Goal: Task Accomplishment & Management: Use online tool/utility

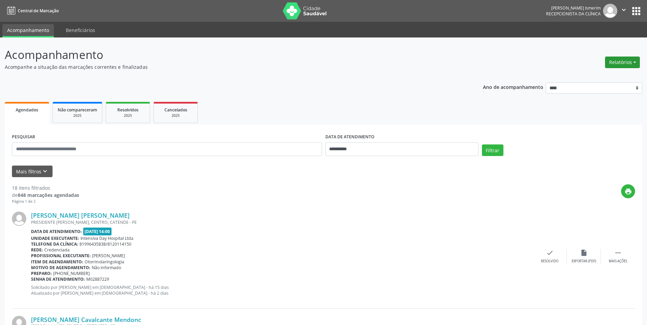
click at [638, 61] on button "Relatórios" at bounding box center [622, 63] width 35 height 12
click at [608, 77] on link "Agendamentos" at bounding box center [603, 77] width 73 height 10
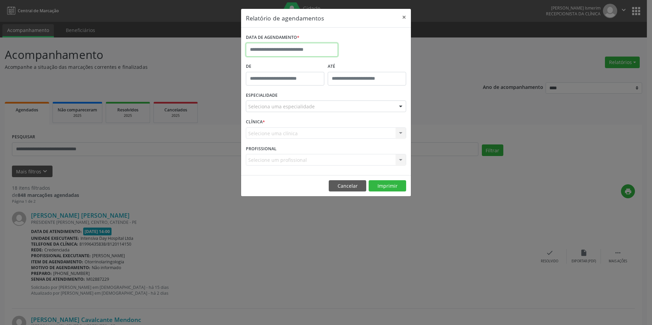
click at [326, 48] on input "text" at bounding box center [292, 50] width 92 height 14
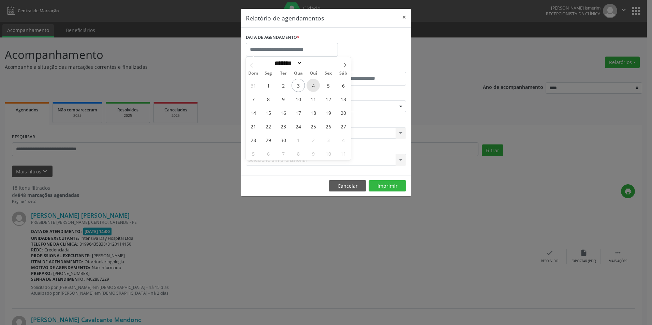
click at [314, 86] on span "4" at bounding box center [313, 85] width 13 height 13
type input "**********"
click at [314, 86] on span "4" at bounding box center [313, 85] width 13 height 13
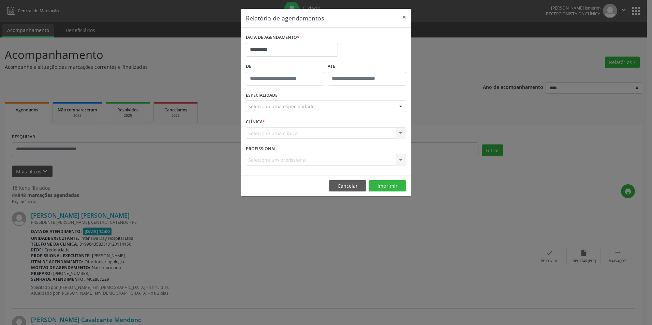
click at [321, 106] on div "Seleciona uma especialidade" at bounding box center [326, 107] width 160 height 12
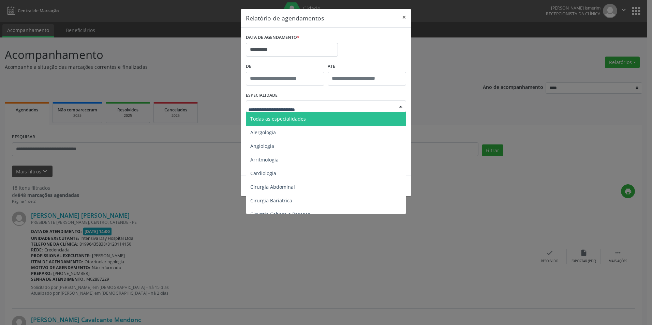
click at [323, 119] on span "Todas as especialidades" at bounding box center [326, 119] width 161 height 14
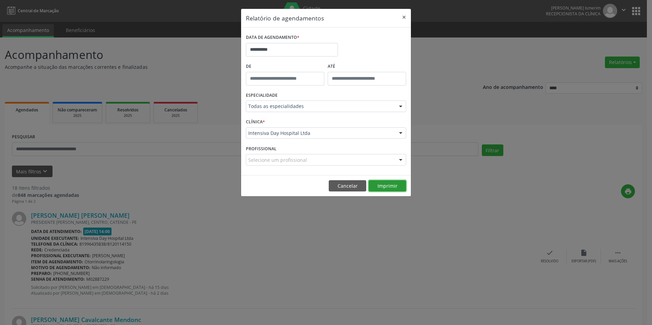
click at [388, 188] on button "Imprimir" at bounding box center [388, 186] width 38 height 12
click at [465, 188] on div "**********" at bounding box center [326, 162] width 652 height 325
click at [219, 68] on div "**********" at bounding box center [326, 162] width 652 height 325
click at [352, 185] on button "Cancelar" at bounding box center [348, 186] width 38 height 12
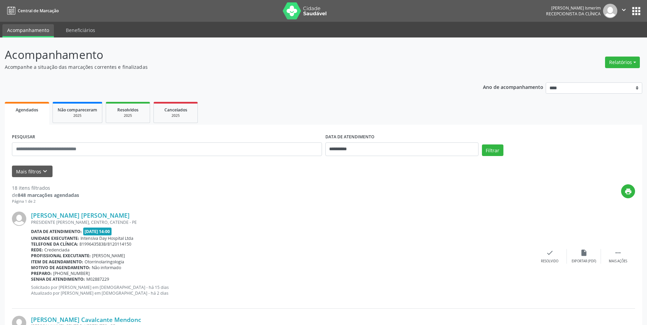
click at [412, 207] on div "[PERSON_NAME] [PERSON_NAME] PRESIDENTE [PERSON_NAME], CENTRO, CATENDE - PE Data…" at bounding box center [323, 257] width 623 height 104
click at [633, 64] on button "Relatórios" at bounding box center [622, 63] width 35 height 12
click at [596, 79] on link "Agendamentos" at bounding box center [603, 77] width 73 height 10
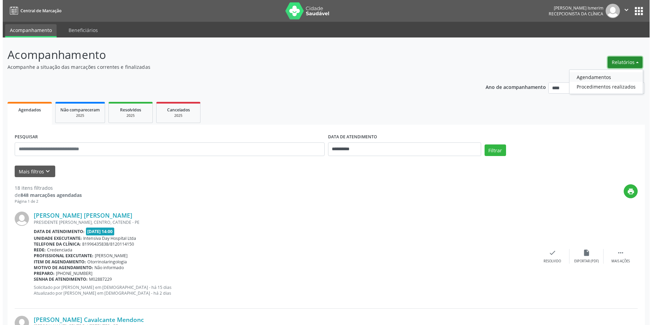
select select "*"
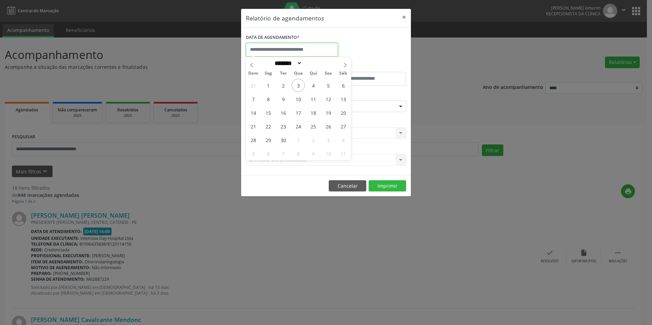
click at [332, 51] on input "text" at bounding box center [292, 50] width 92 height 14
click at [270, 111] on span "15" at bounding box center [268, 112] width 13 height 13
type input "**********"
click at [270, 111] on span "15" at bounding box center [268, 112] width 13 height 13
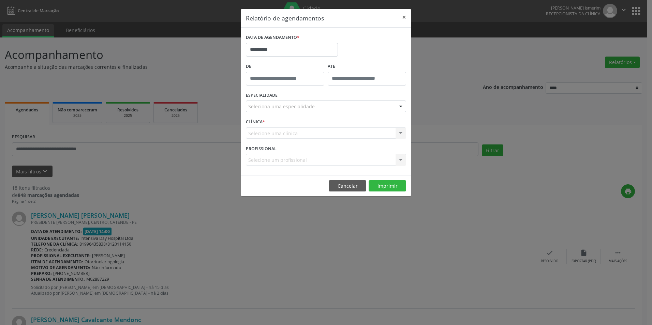
click at [376, 103] on div "Seleciona uma especialidade" at bounding box center [326, 107] width 160 height 12
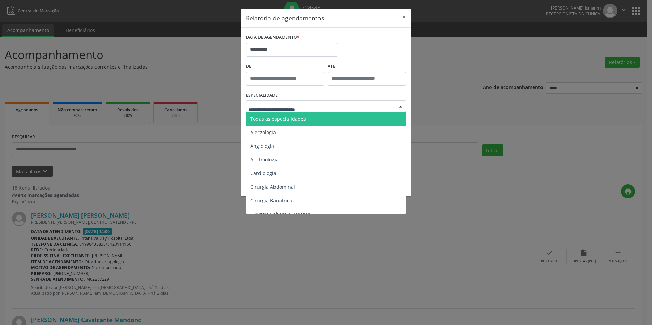
click at [353, 120] on span "Todas as especialidades" at bounding box center [326, 119] width 161 height 14
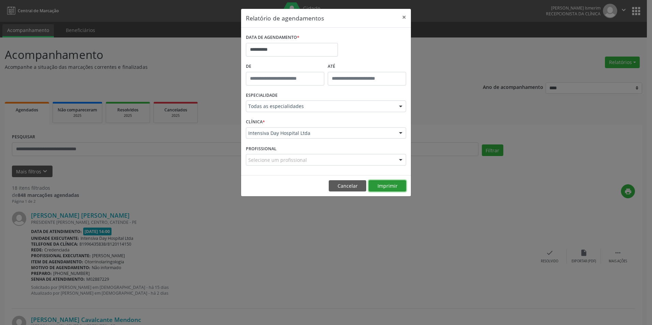
click at [384, 186] on button "Imprimir" at bounding box center [388, 186] width 38 height 12
